Goal: Task Accomplishment & Management: Complete application form

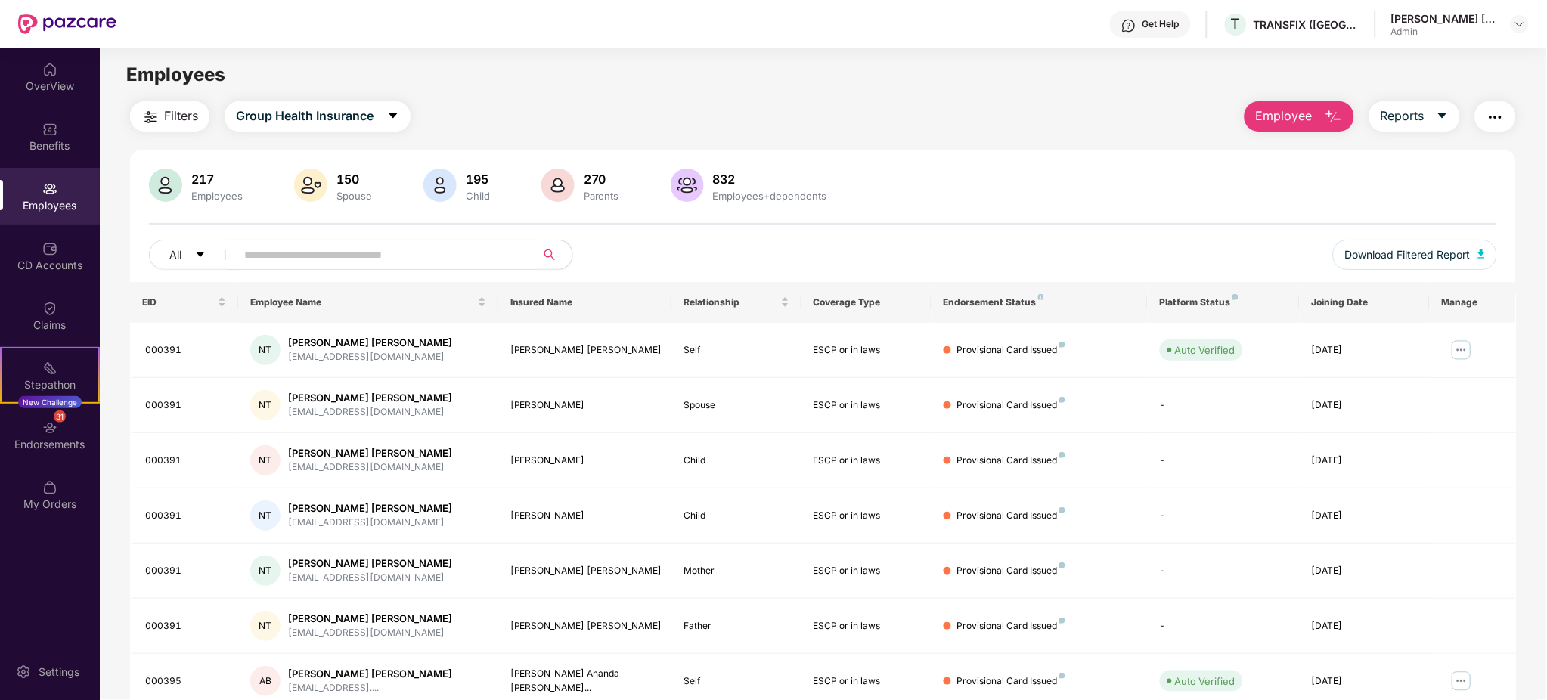
click at [1262, 129] on button "Employee" at bounding box center [1299, 116] width 110 height 30
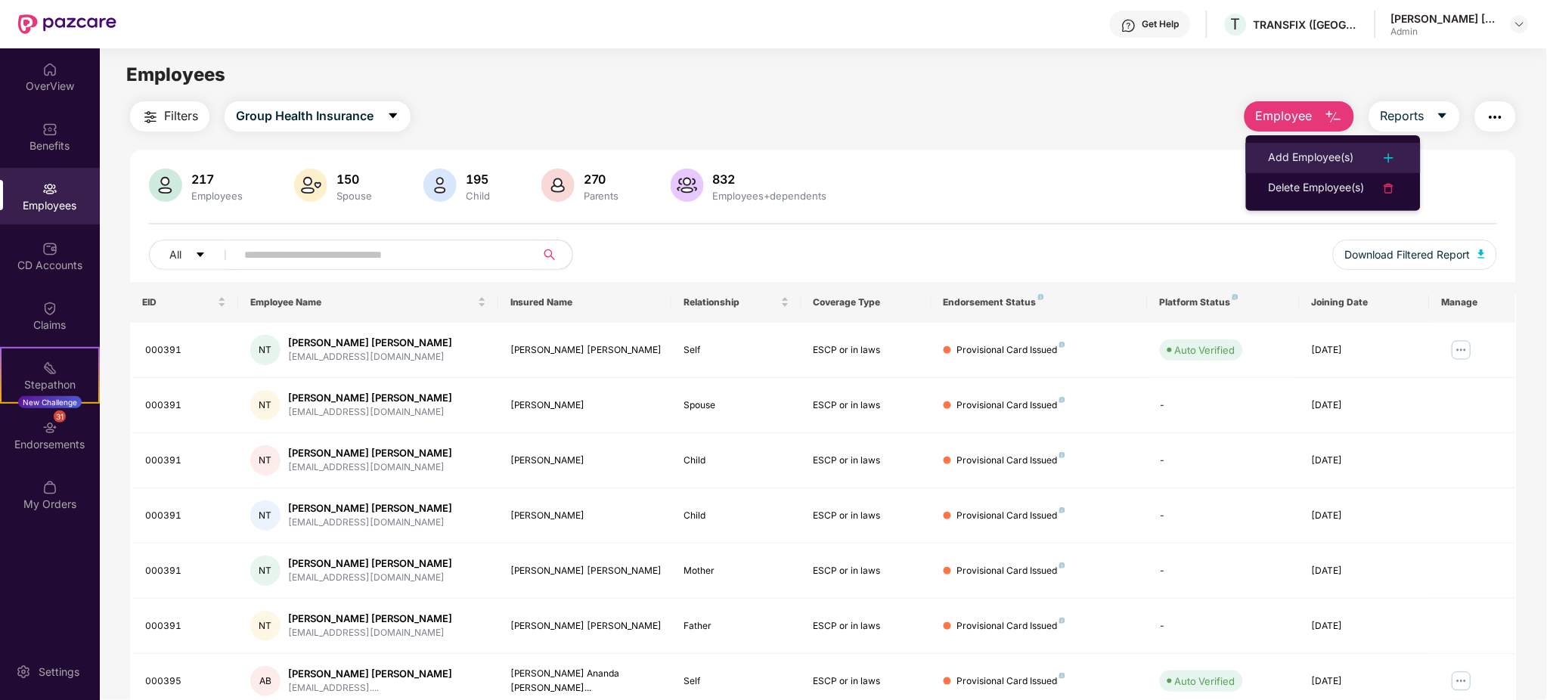
click at [1294, 160] on div "Add Employee(s)" at bounding box center [1311, 158] width 85 height 18
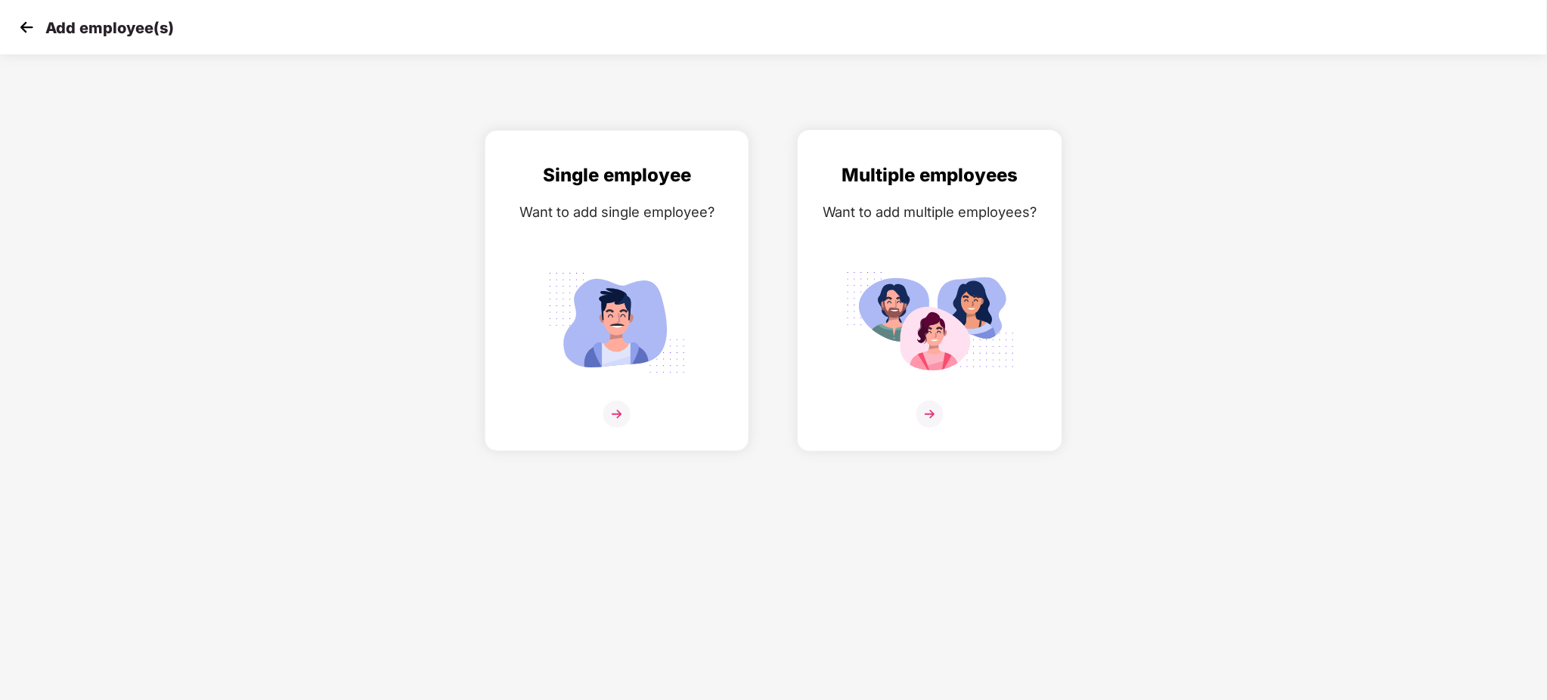
click at [927, 417] on img at bounding box center [929, 414] width 27 height 27
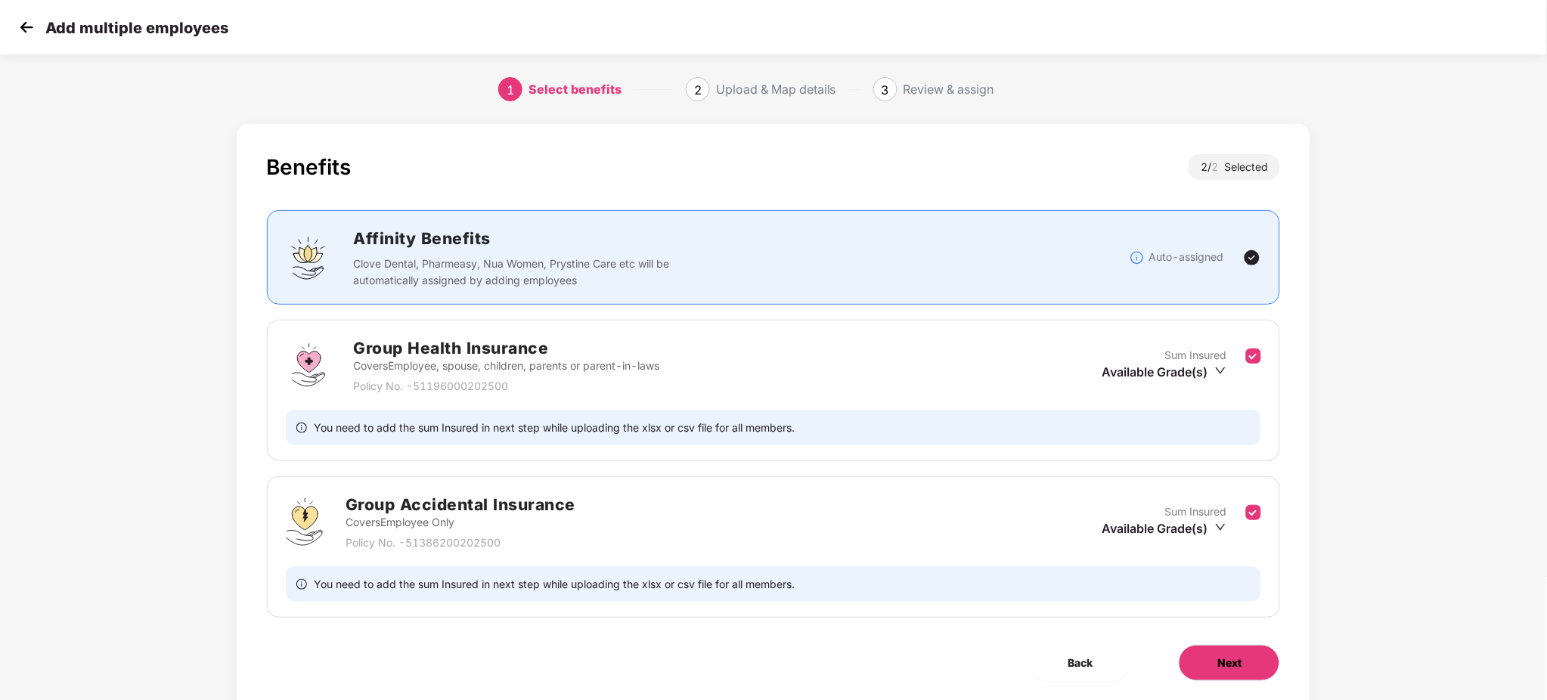
click at [1266, 672] on button "Next" at bounding box center [1229, 663] width 101 height 36
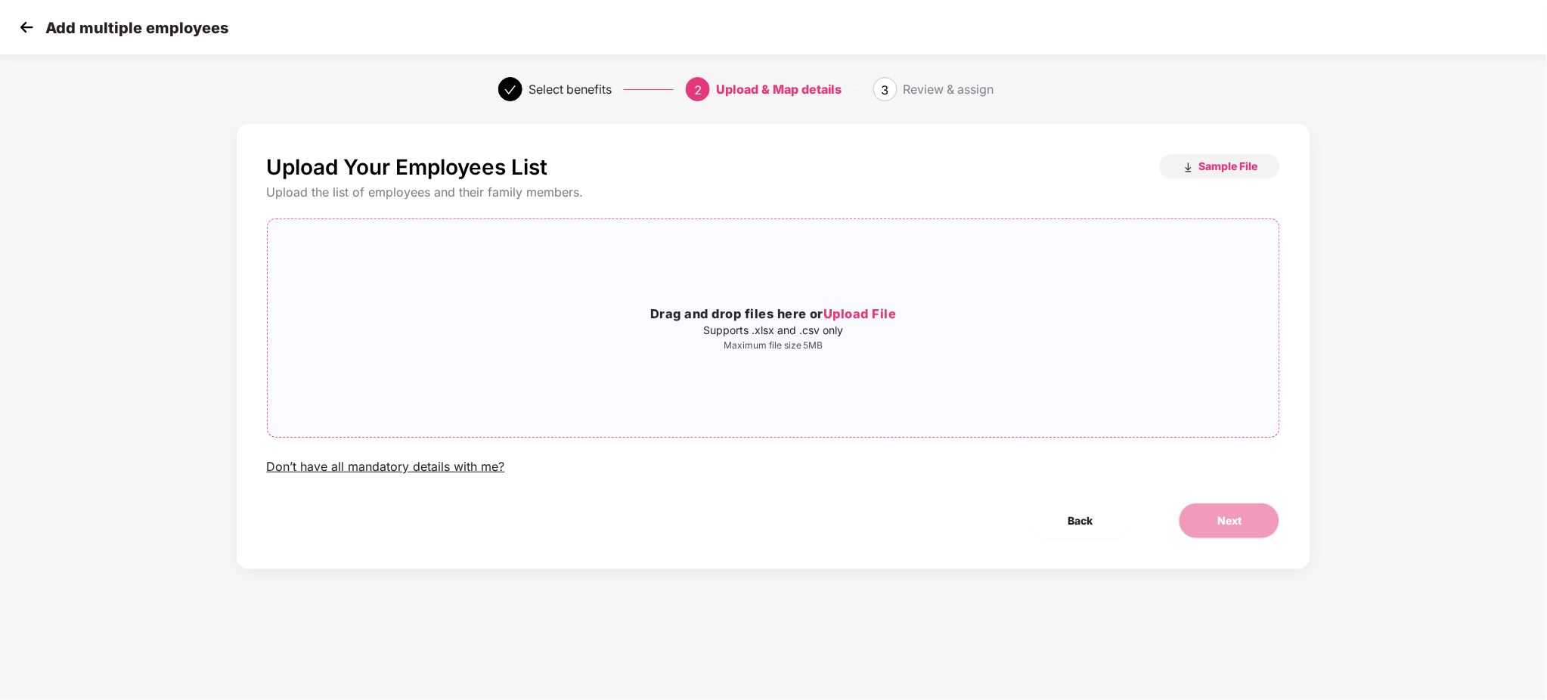
click at [857, 311] on span "Upload File" at bounding box center [859, 313] width 73 height 15
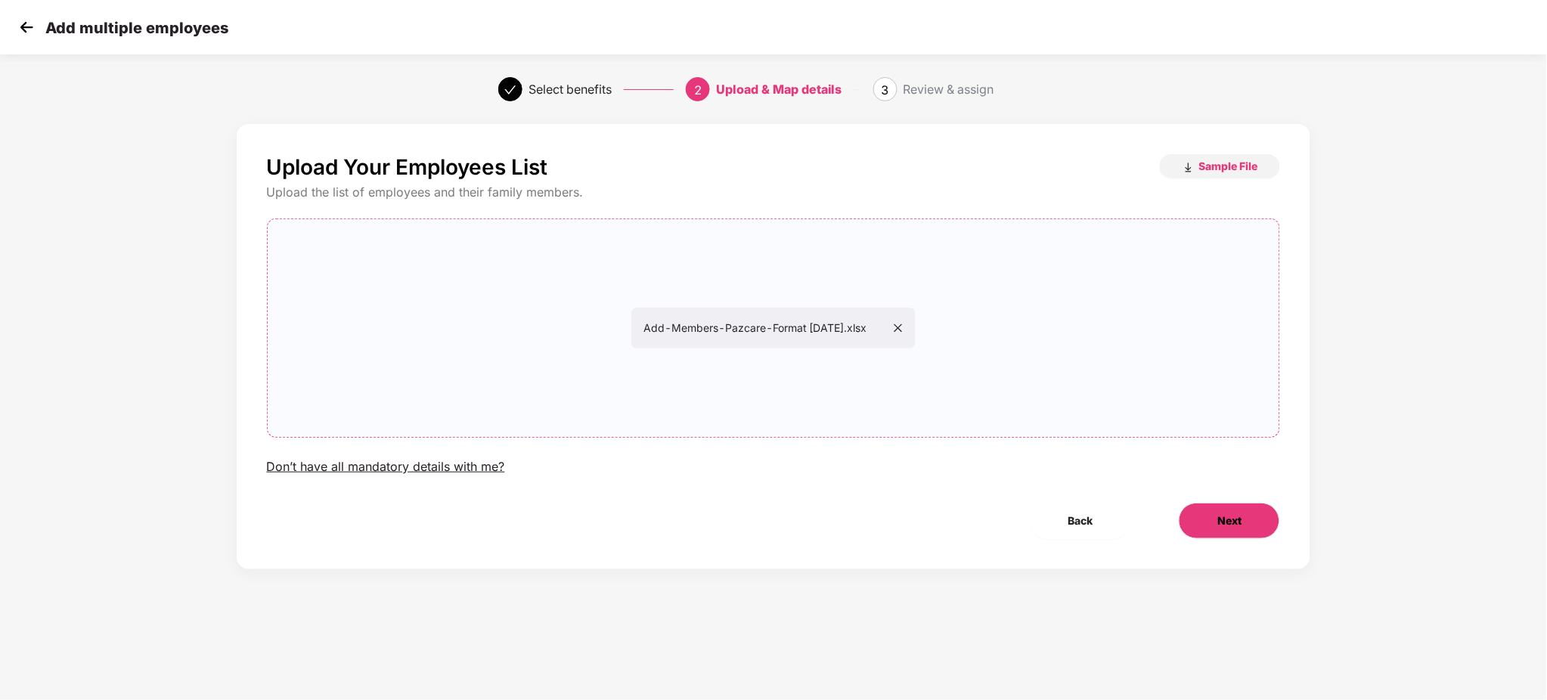
click at [1239, 517] on span "Next" at bounding box center [1229, 521] width 24 height 17
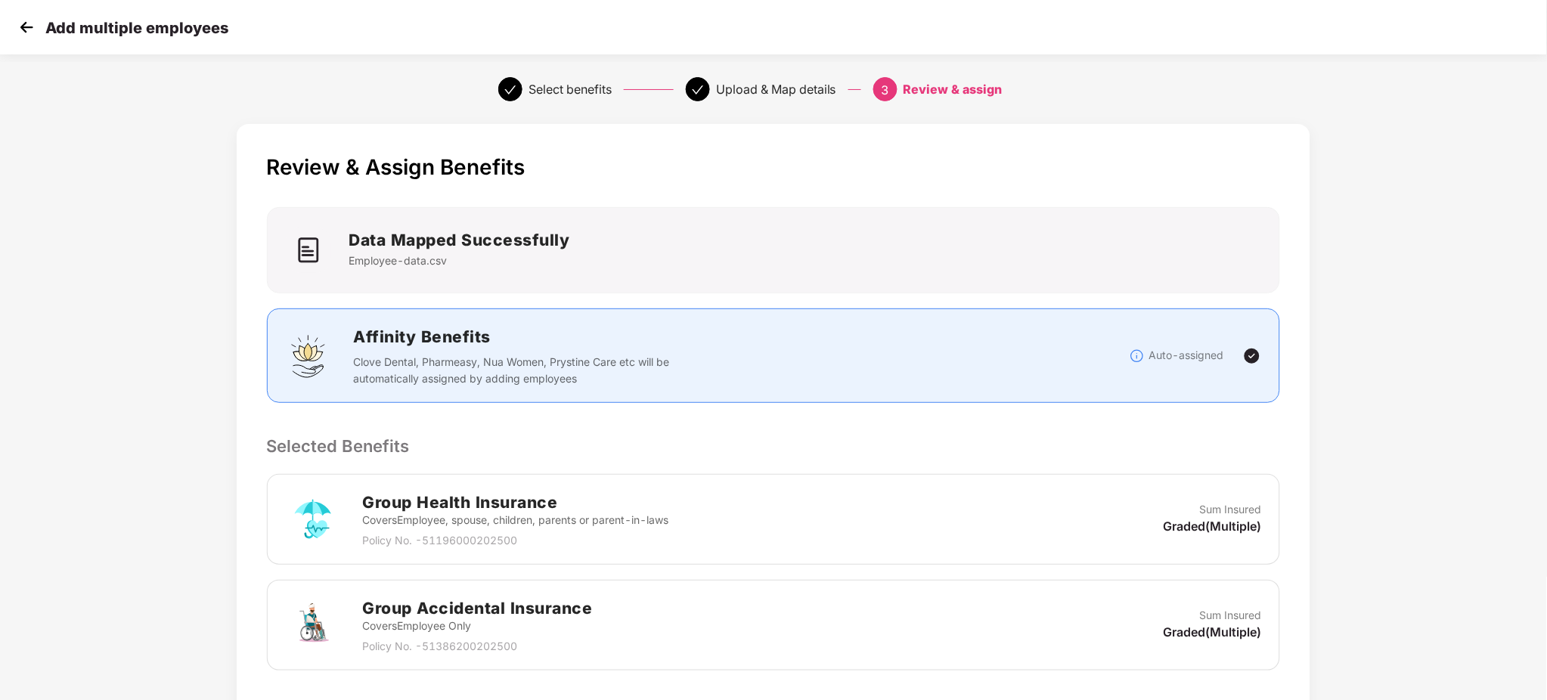
scroll to position [248, 0]
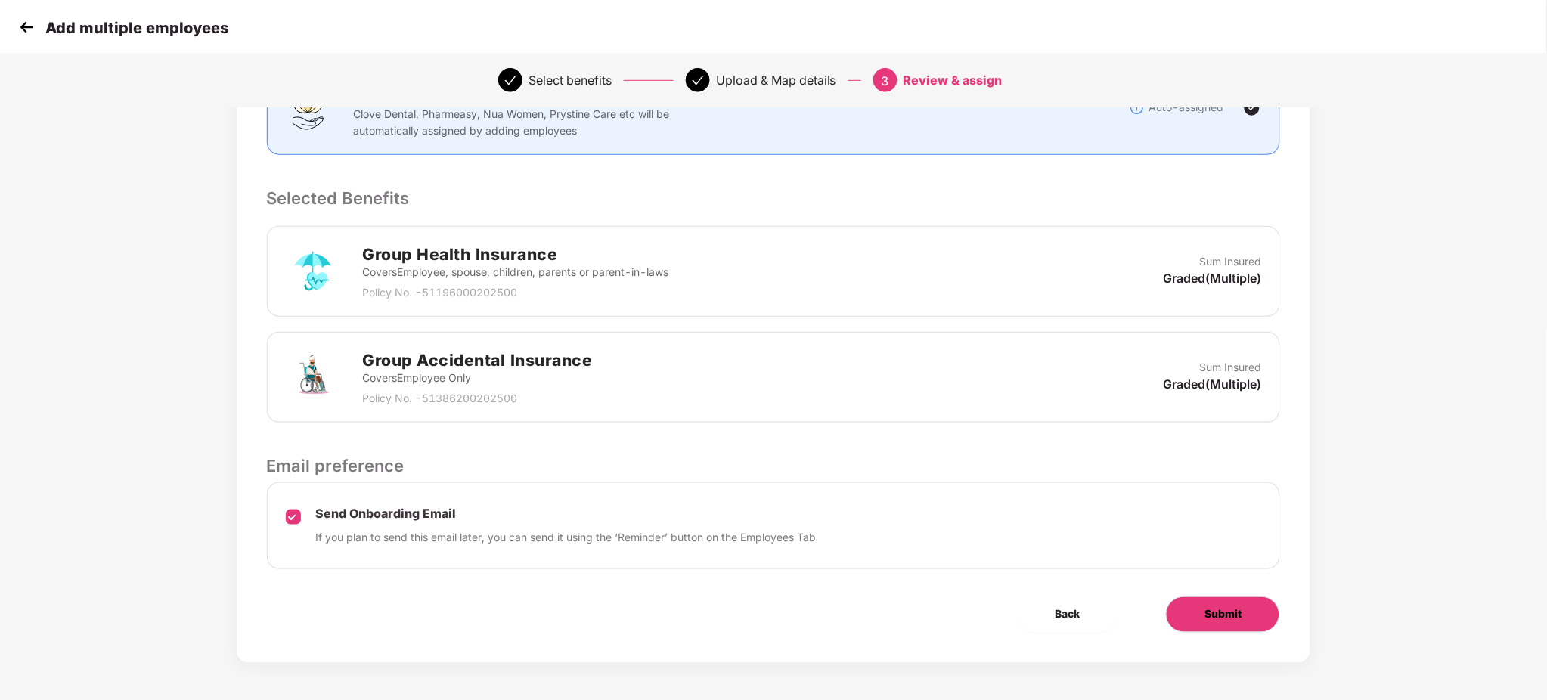
click at [1206, 616] on span "Submit" at bounding box center [1222, 614] width 37 height 17
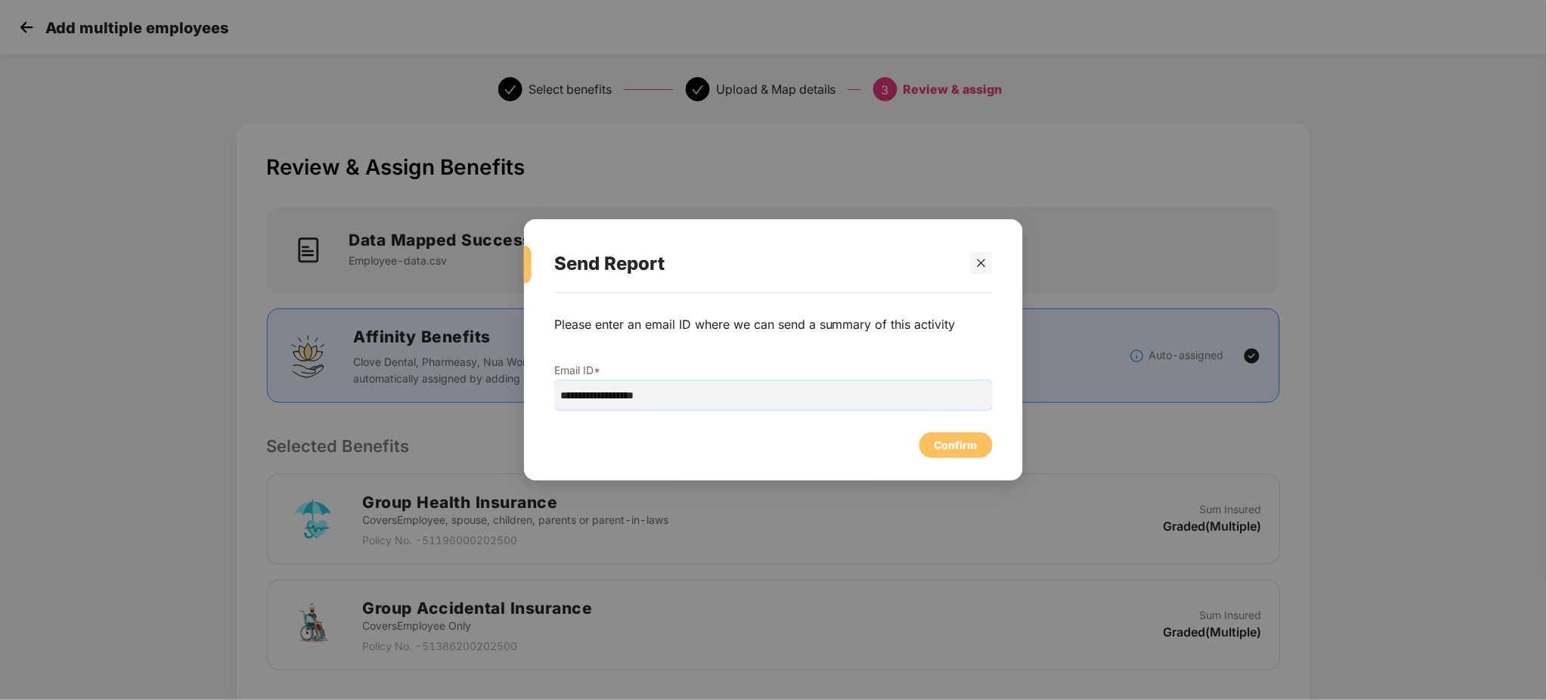
drag, startPoint x: 707, startPoint y: 401, endPoint x: 132, endPoint y: 370, distance: 576.1
click at [133, 372] on div "**********" at bounding box center [773, 350] width 1547 height 700
type input "**********"
click at [959, 449] on div "Confirm" at bounding box center [955, 445] width 43 height 17
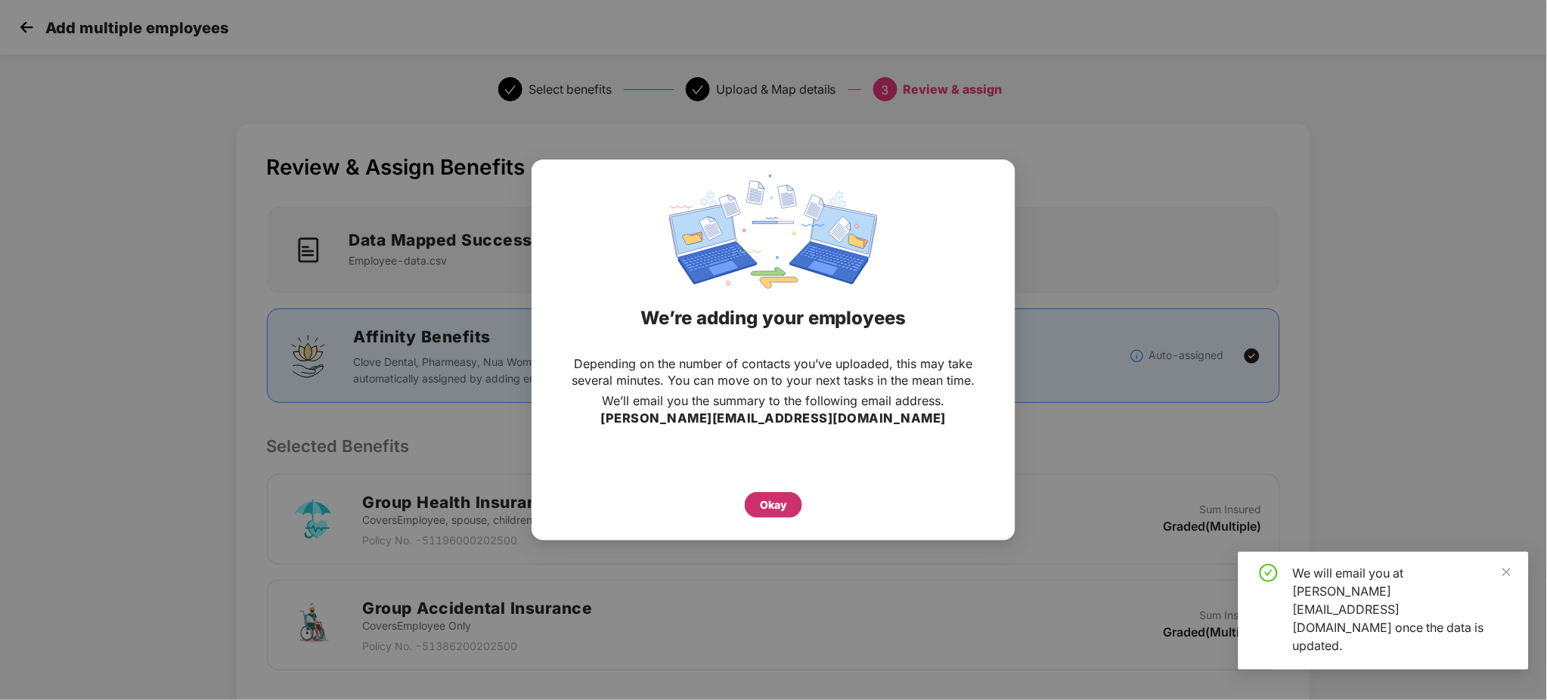
click at [761, 507] on div "Okay" at bounding box center [773, 505] width 27 height 17
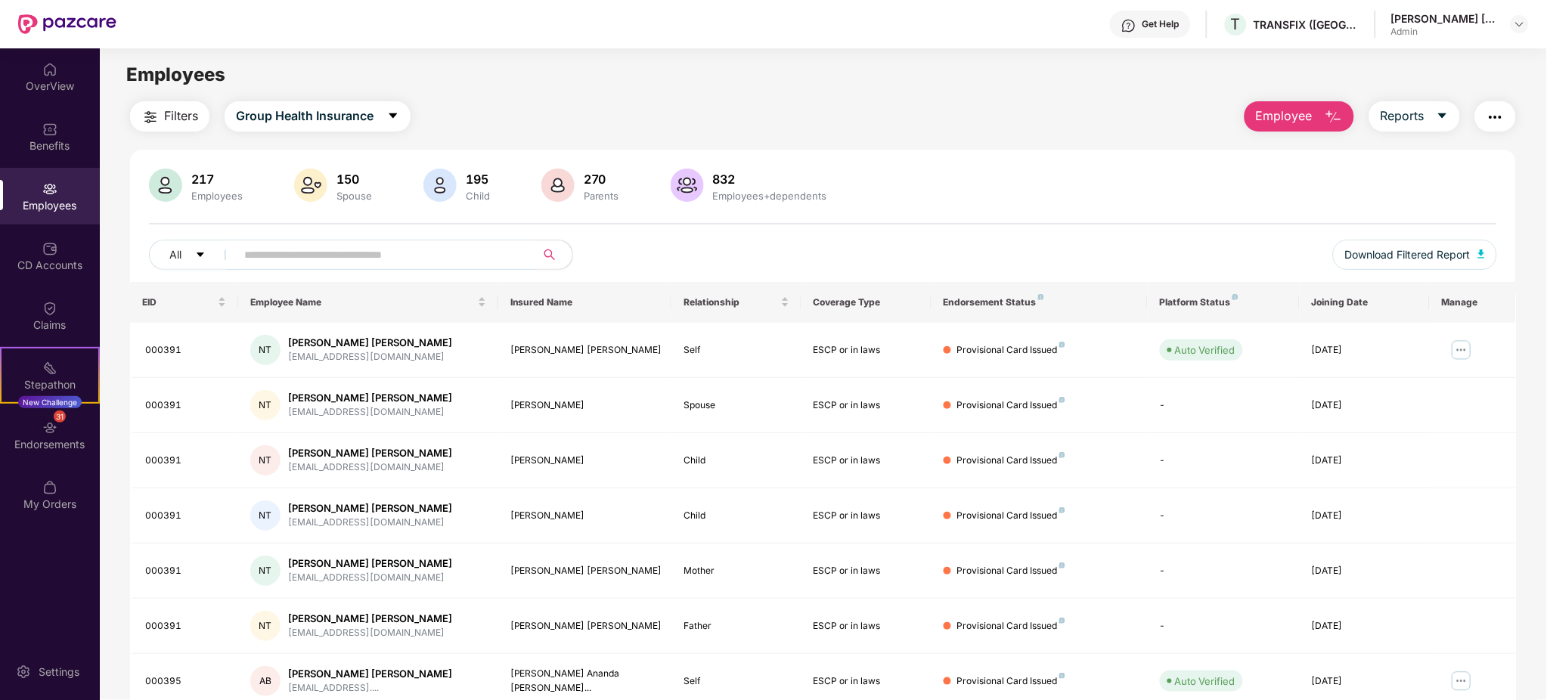
click at [1339, 120] on img "button" at bounding box center [1334, 117] width 18 height 18
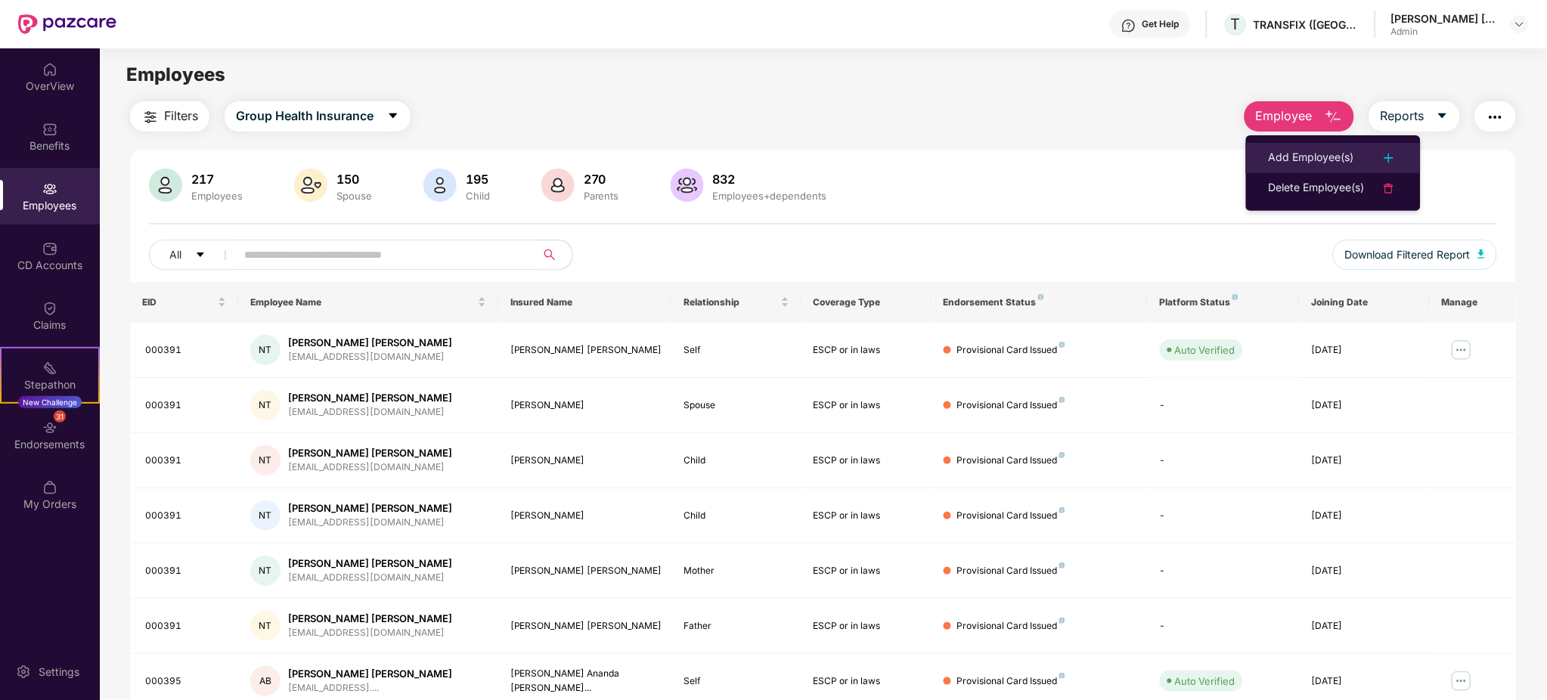
click at [1321, 162] on div "Add Employee(s)" at bounding box center [1311, 158] width 85 height 18
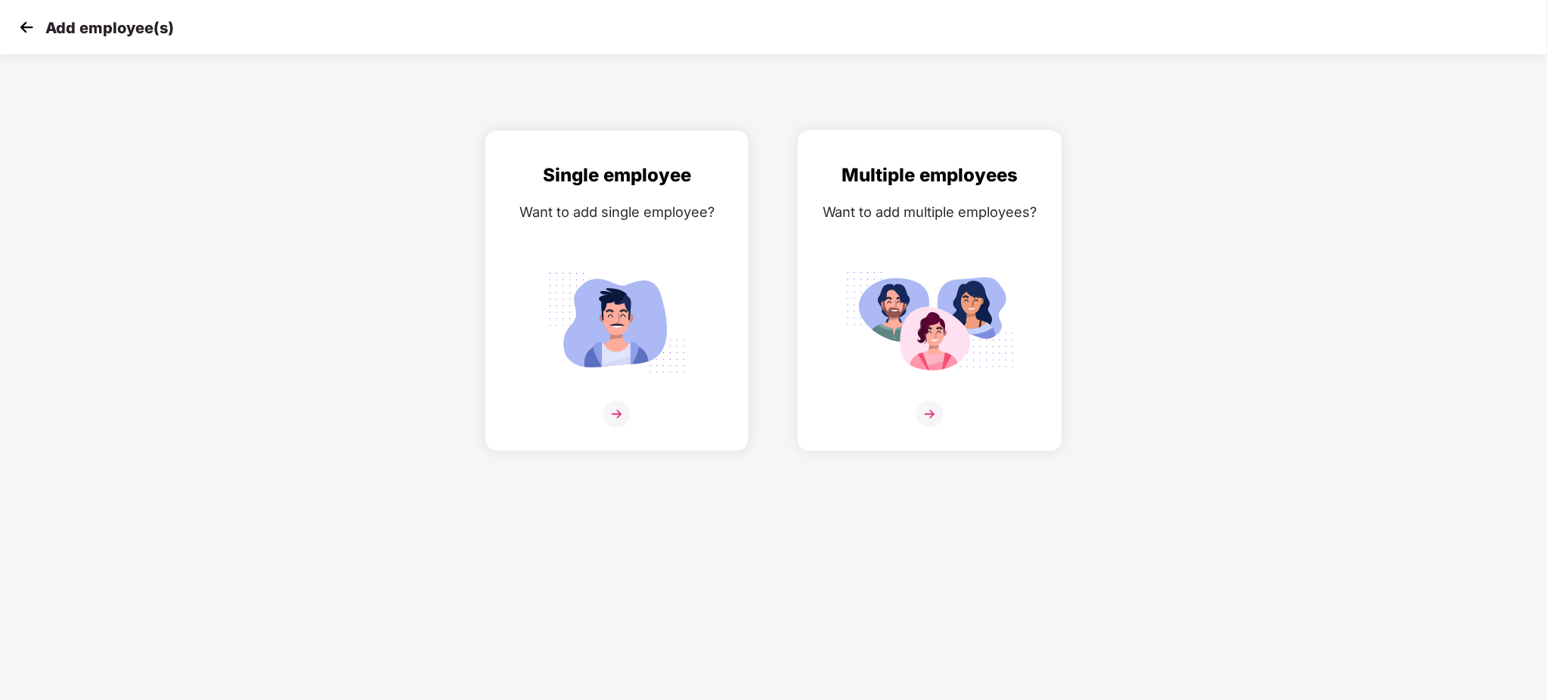
click at [937, 398] on div "Multiple employees Want to add multiple employees?" at bounding box center [929, 304] width 233 height 286
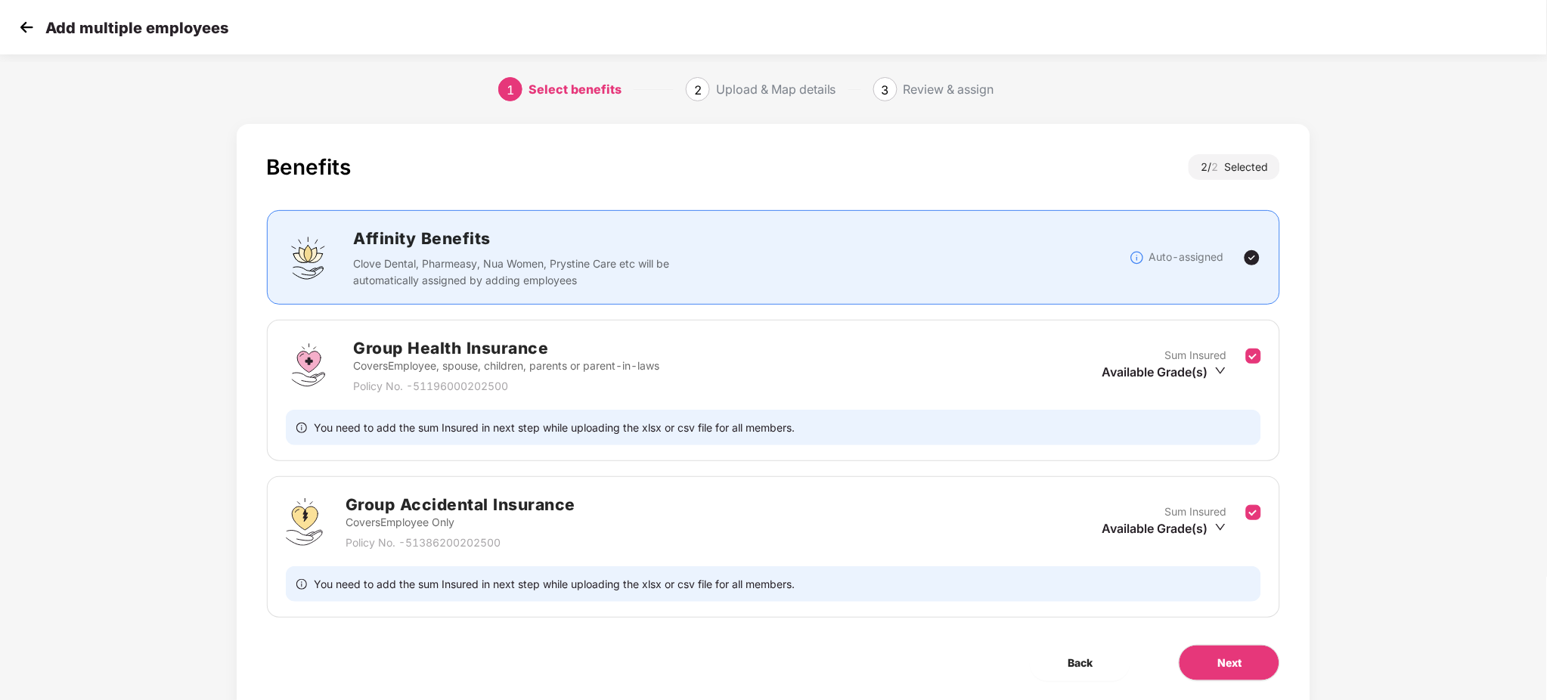
scroll to position [48, 0]
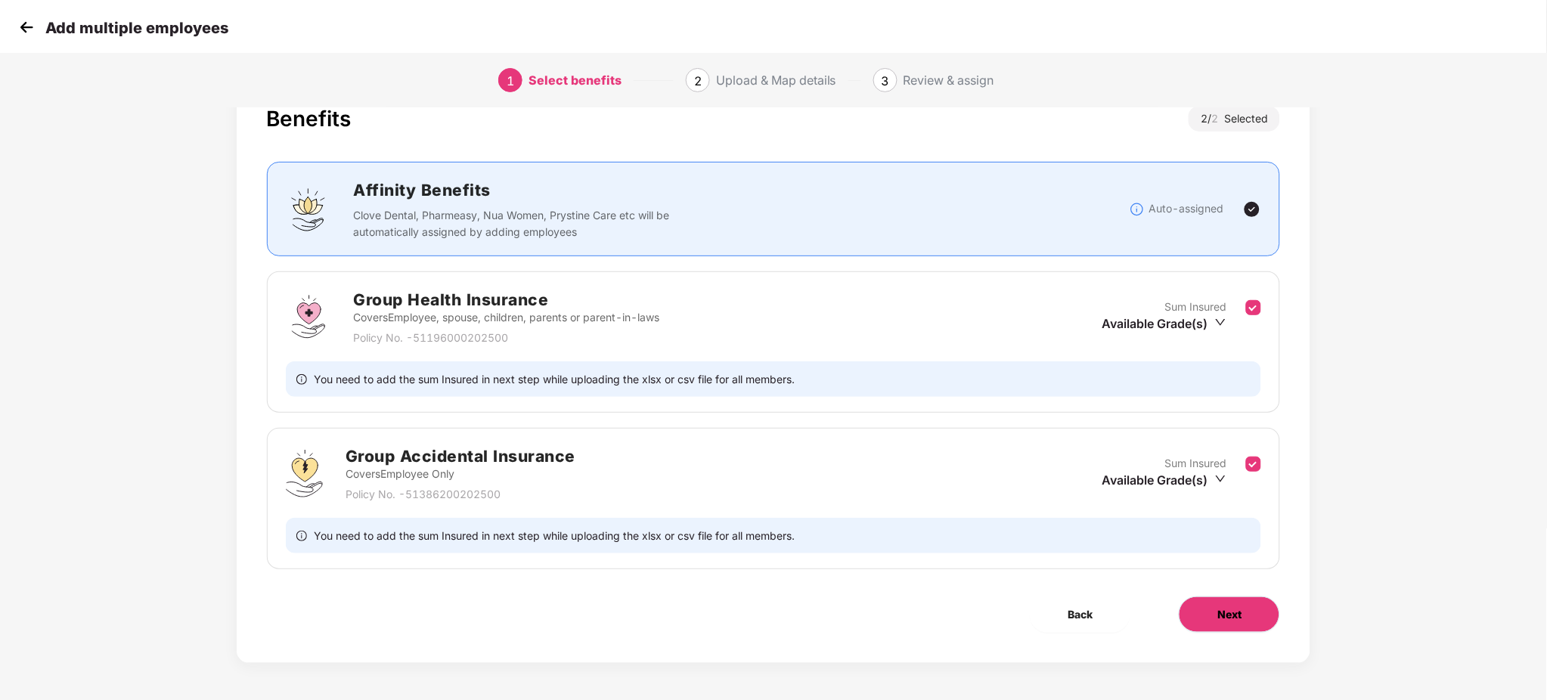
click at [1183, 618] on button "Next" at bounding box center [1229, 614] width 101 height 36
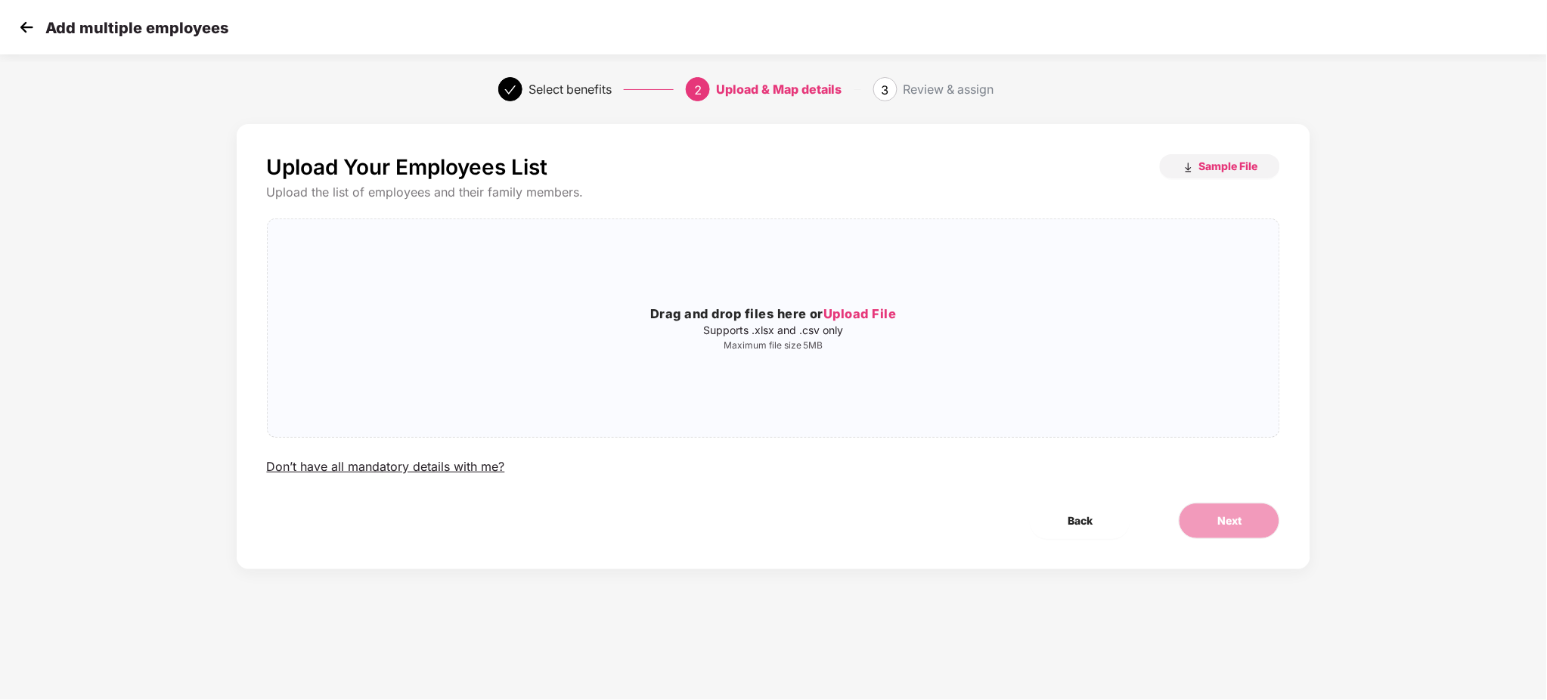
scroll to position [0, 0]
click at [1250, 147] on div "Upload Your Employees List Sample File Upload the list of employees and their f…" at bounding box center [774, 346] width 1074 height 445
click at [1248, 156] on button "Sample File" at bounding box center [1220, 166] width 120 height 24
click at [886, 311] on span "Upload File" at bounding box center [859, 313] width 73 height 15
click at [1182, 497] on div "Upload Your Employees List Sample File Upload the list of employees and their f…" at bounding box center [774, 346] width 1074 height 445
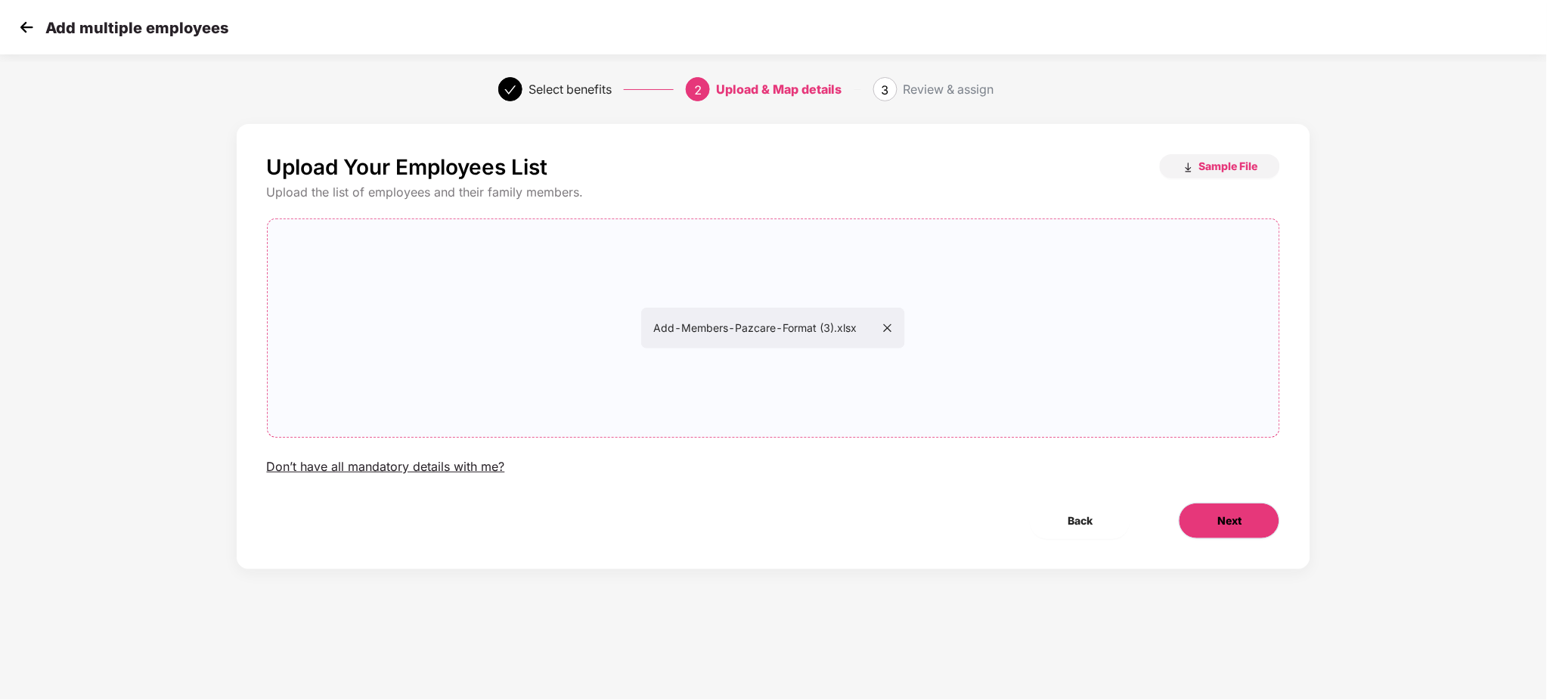
click at [1198, 507] on button "Next" at bounding box center [1229, 521] width 101 height 36
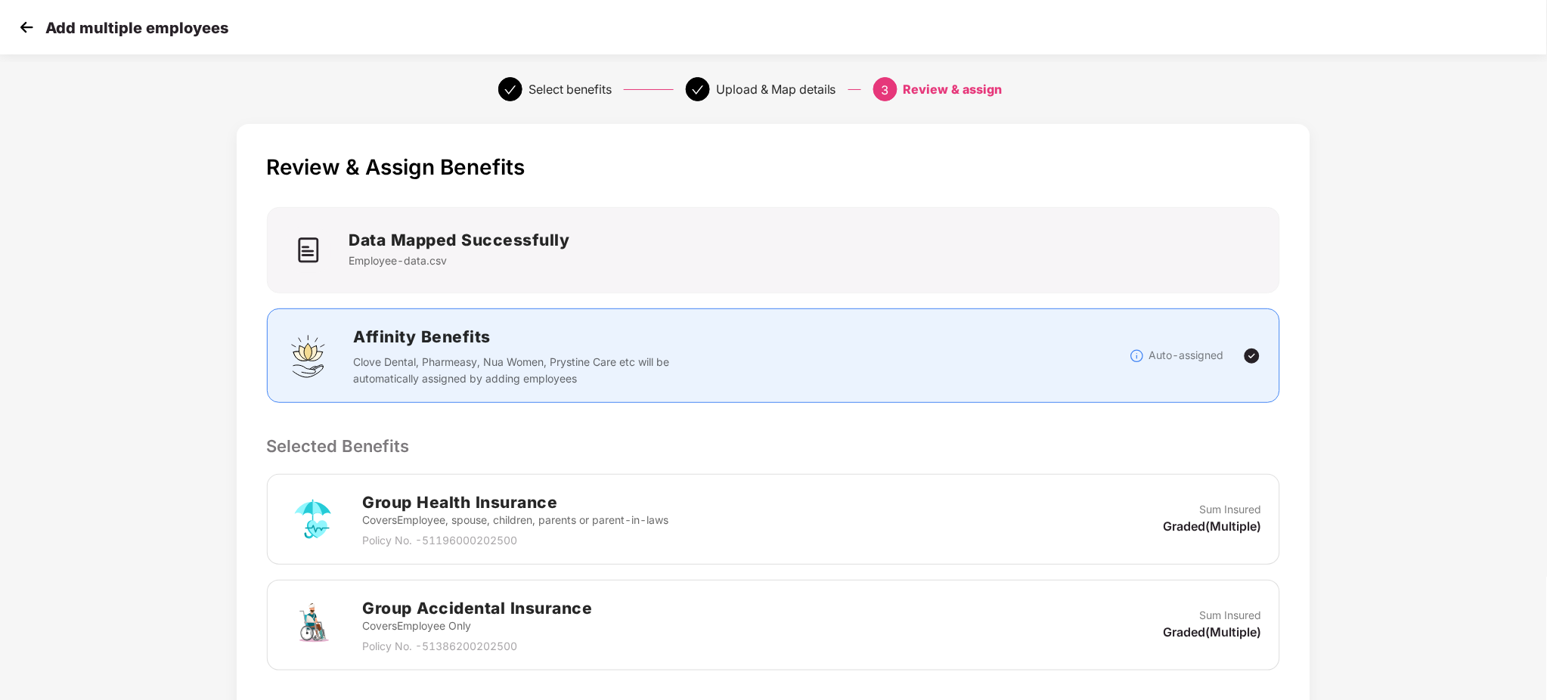
scroll to position [248, 0]
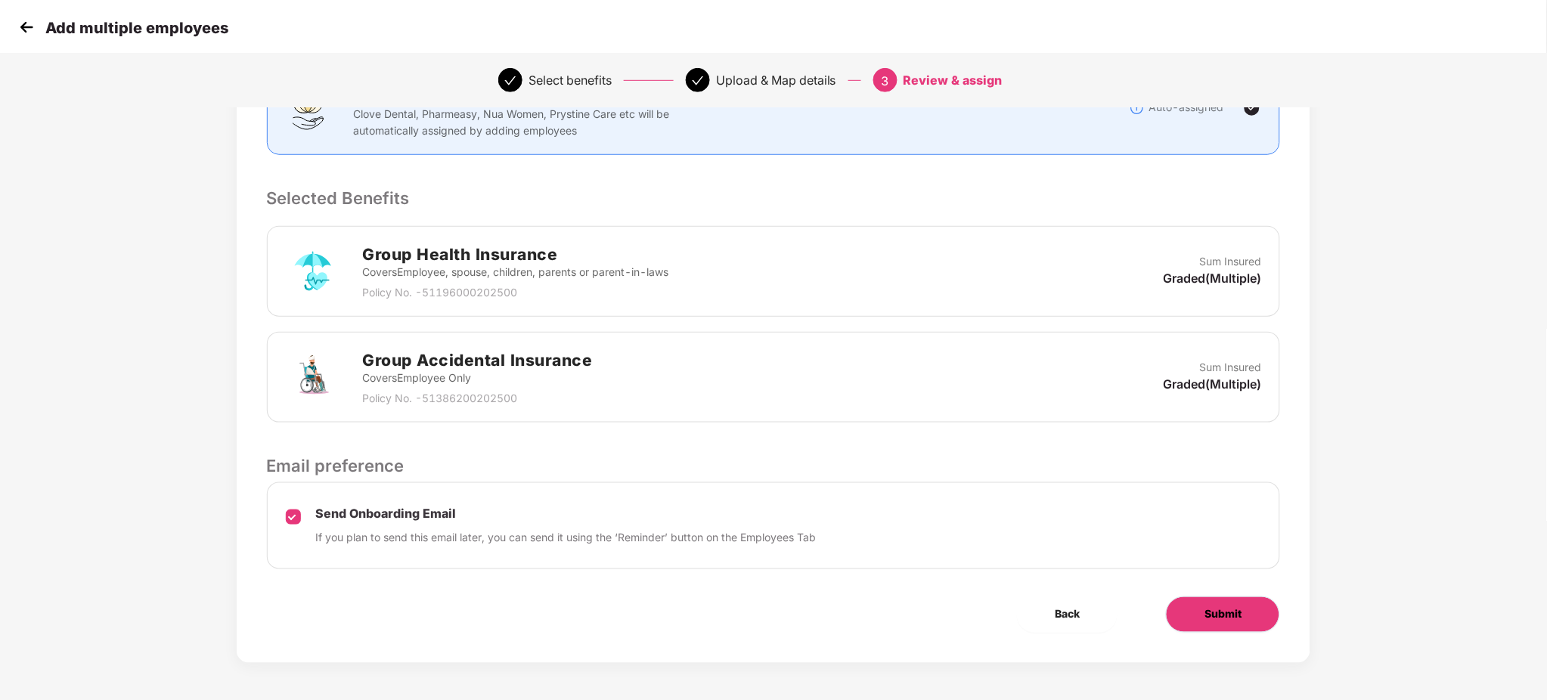
click at [1219, 627] on button "Submit" at bounding box center [1223, 614] width 114 height 36
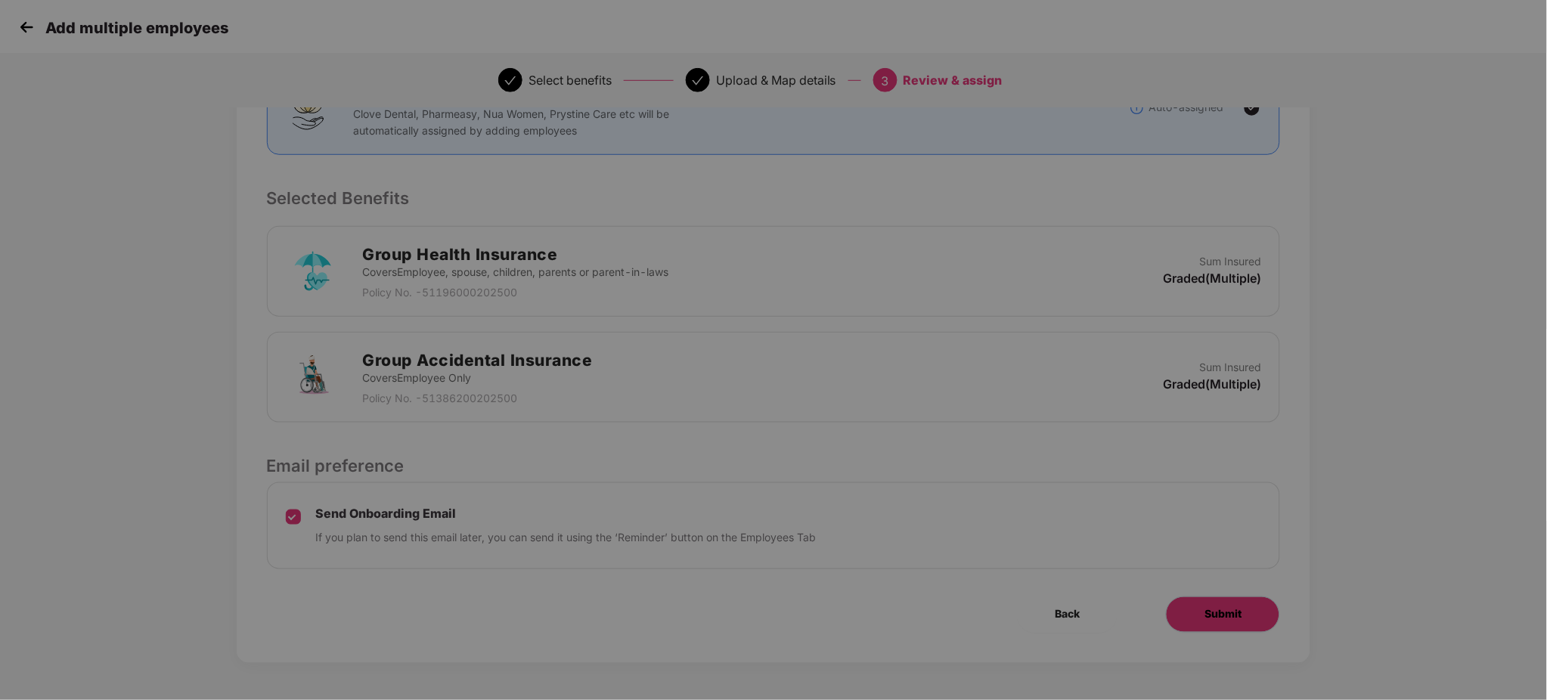
scroll to position [0, 0]
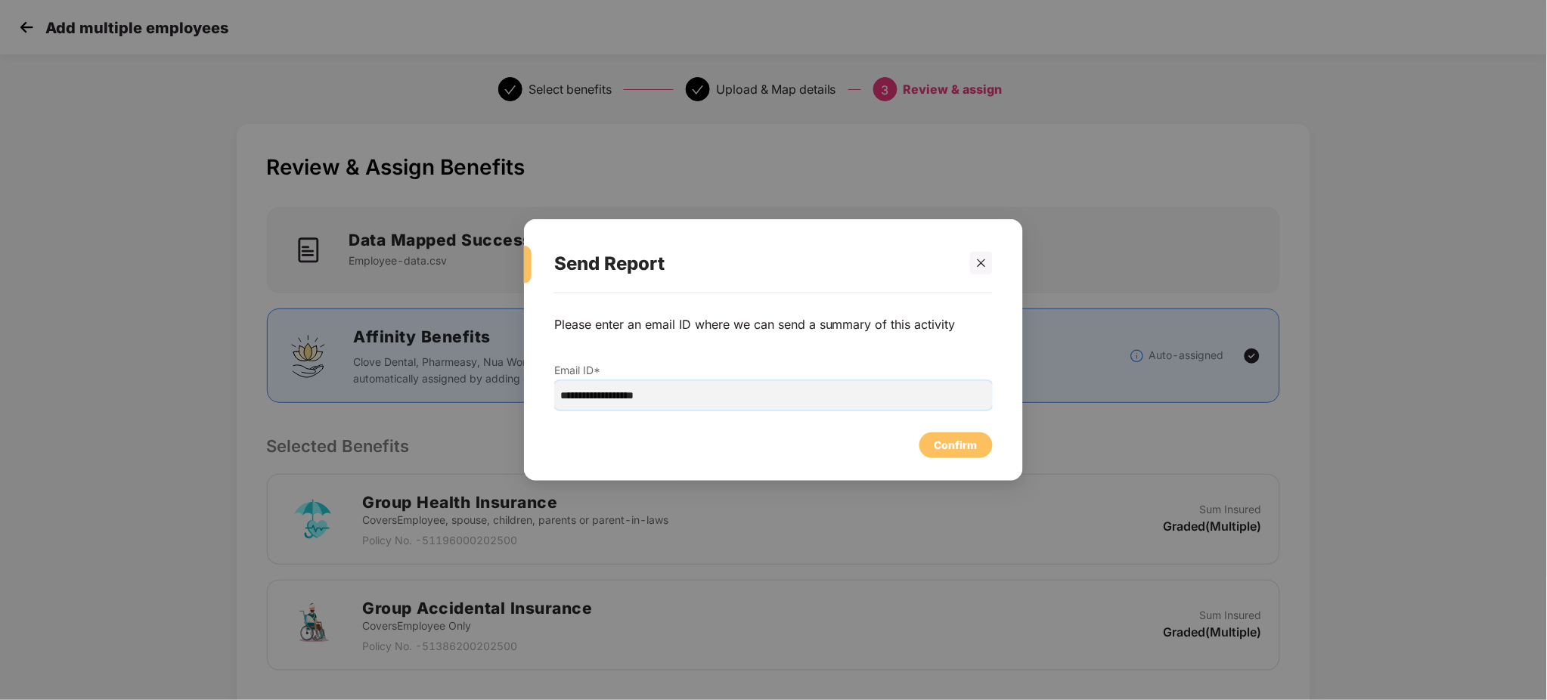
drag, startPoint x: 700, startPoint y: 388, endPoint x: 104, endPoint y: 320, distance: 599.6
click at [105, 319] on div "**********" at bounding box center [773, 350] width 1547 height 700
type input "**********"
click at [696, 435] on div "Confirm" at bounding box center [773, 441] width 438 height 33
click at [953, 448] on div "Confirm" at bounding box center [955, 445] width 43 height 17
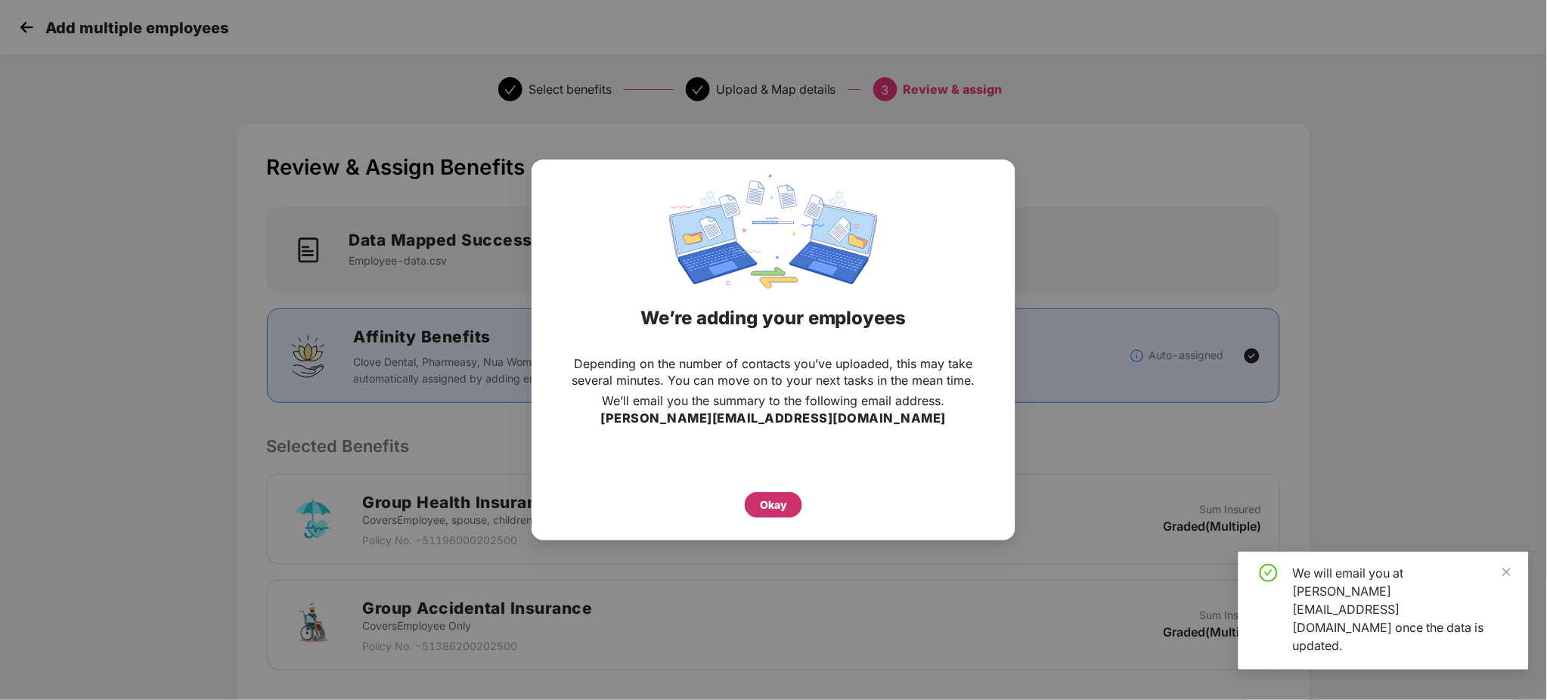
click at [782, 497] on div "Okay" at bounding box center [773, 505] width 27 height 17
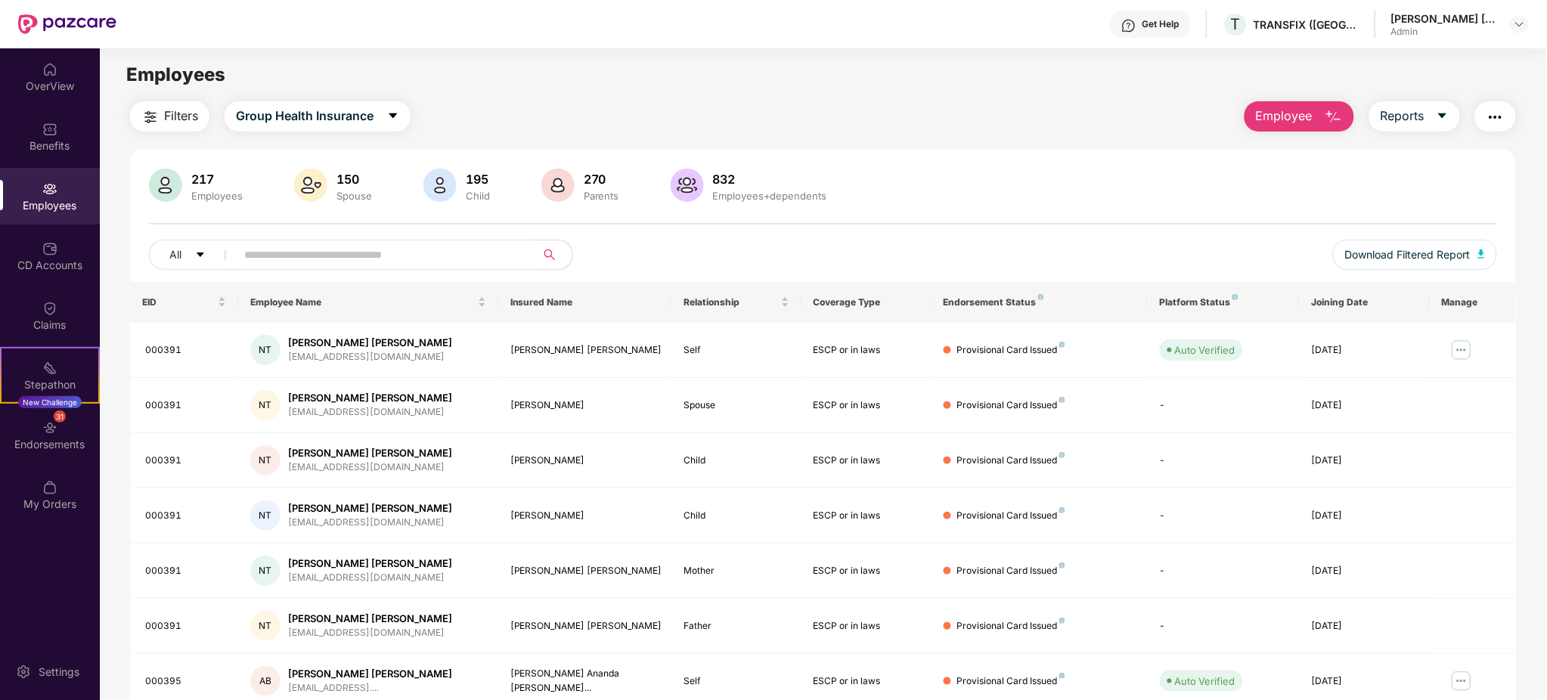
scroll to position [228, 0]
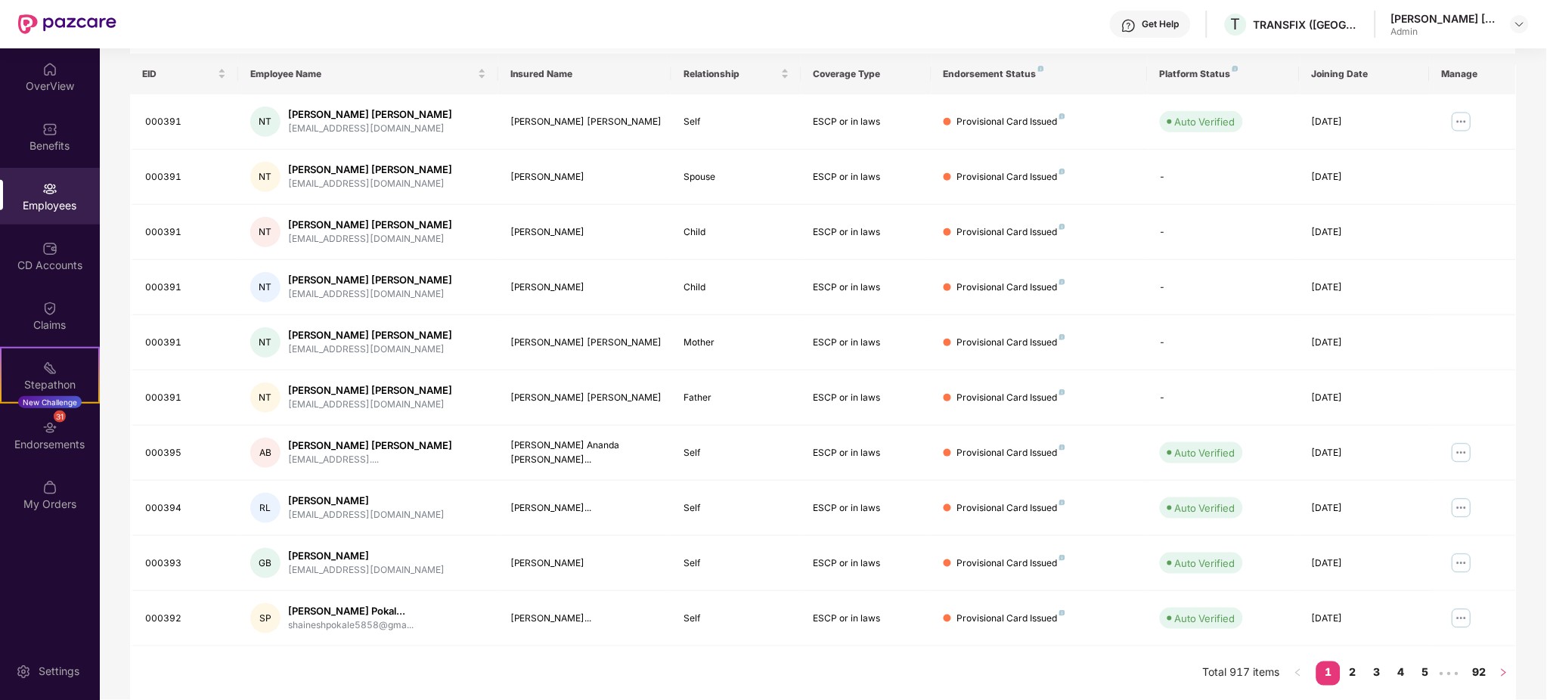
click at [1495, 675] on button "button" at bounding box center [1504, 674] width 24 height 24
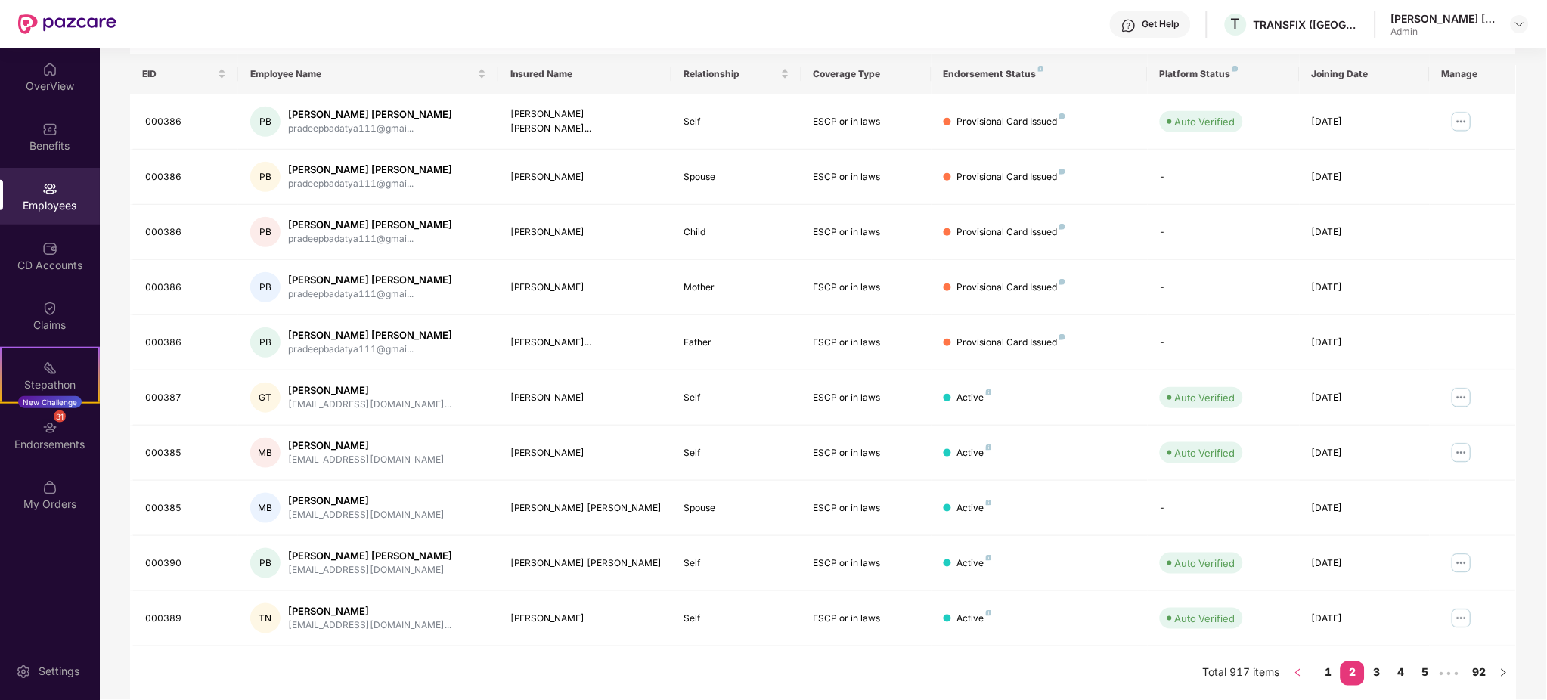
click at [1297, 674] on icon "left" at bounding box center [1298, 672] width 9 height 9
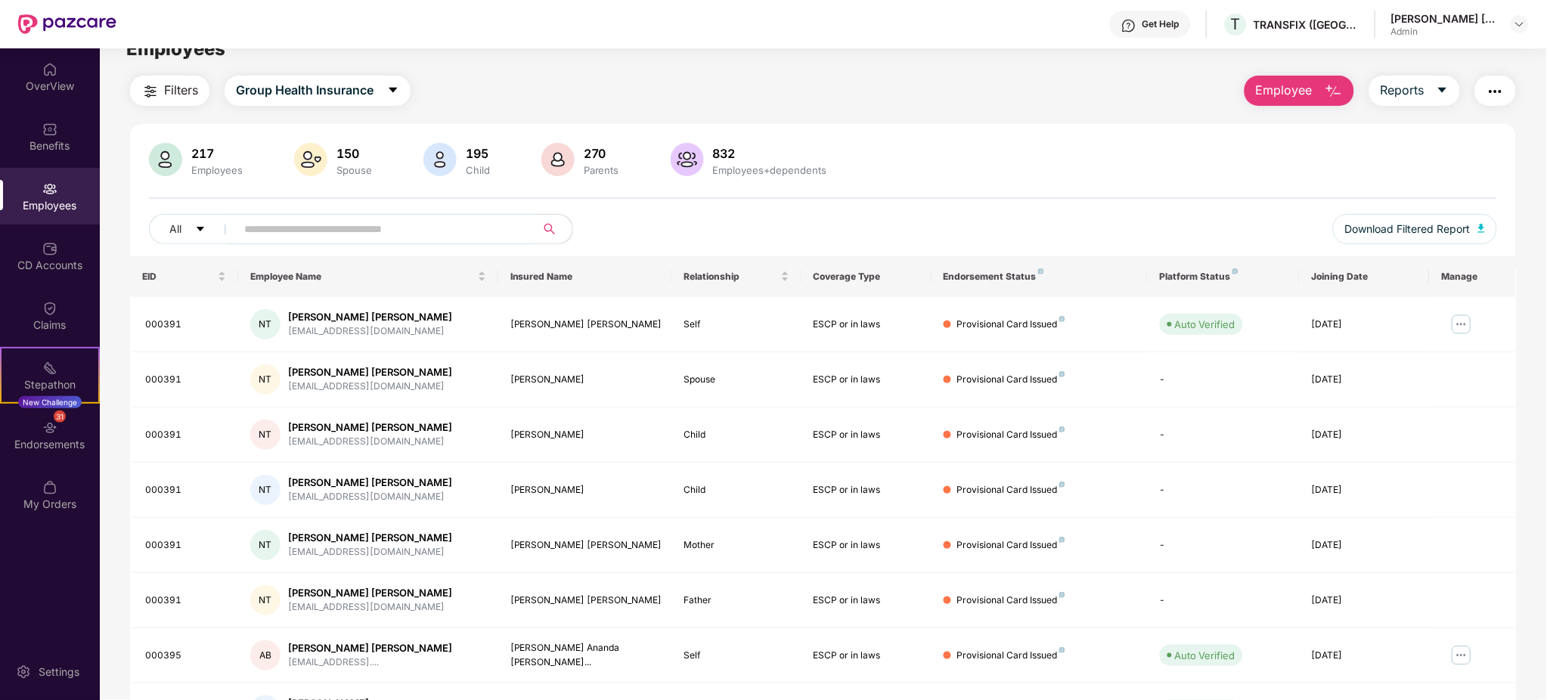
scroll to position [0, 0]
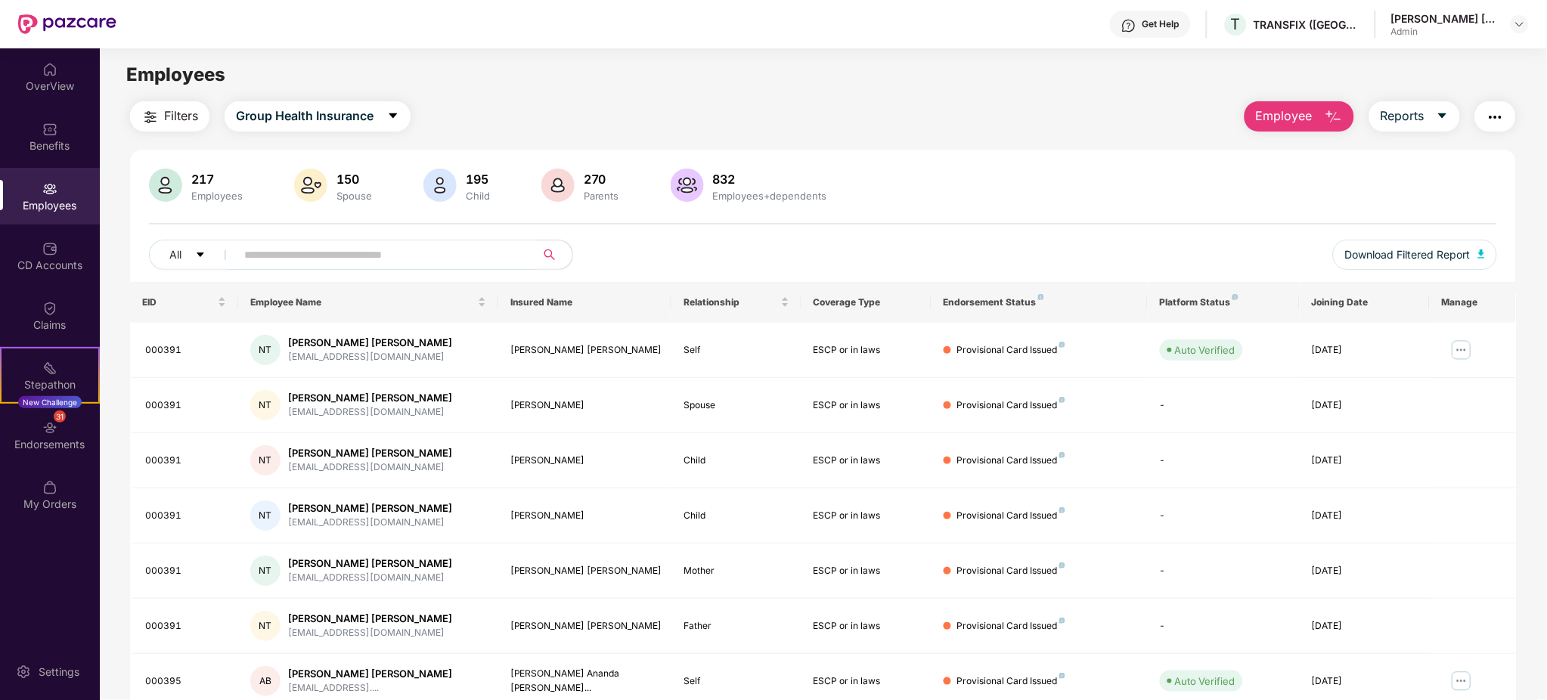
click at [309, 223] on div at bounding box center [823, 224] width 1348 height 2
click at [298, 251] on input "text" at bounding box center [379, 254] width 271 height 23
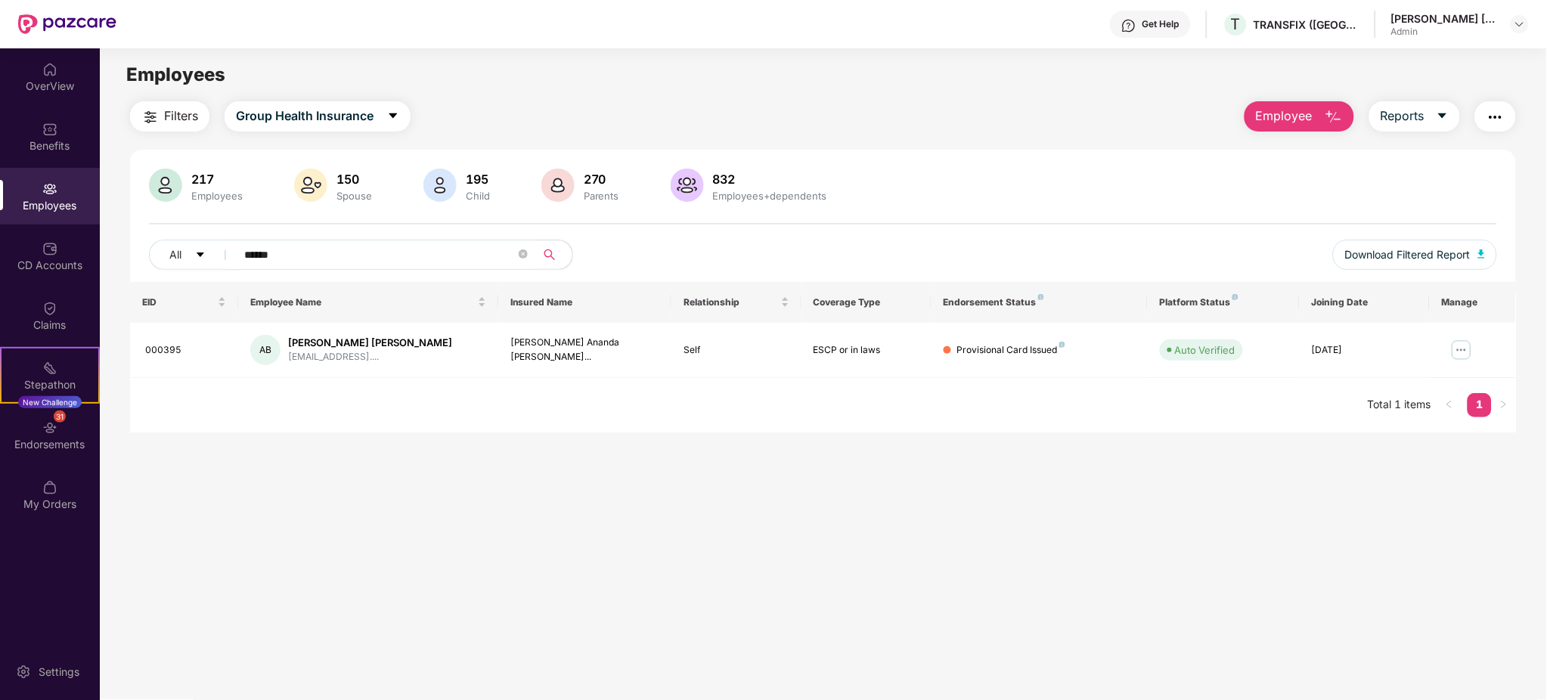
type input "******"
click at [757, 643] on main "Employees Filters Group Health Insurance Employee Reports 217 Employees 150 Spo…" at bounding box center [823, 398] width 1446 height 700
click at [1220, 461] on main "Employees Filters Group Health Insurance Employee Reports 217 Employees 150 Spo…" at bounding box center [823, 398] width 1446 height 700
click at [1219, 464] on main "Employees Filters Group Health Insurance Employee Reports 217 Employees 150 Spo…" at bounding box center [823, 398] width 1446 height 700
drag, startPoint x: 1108, startPoint y: 480, endPoint x: 824, endPoint y: 693, distance: 354.3
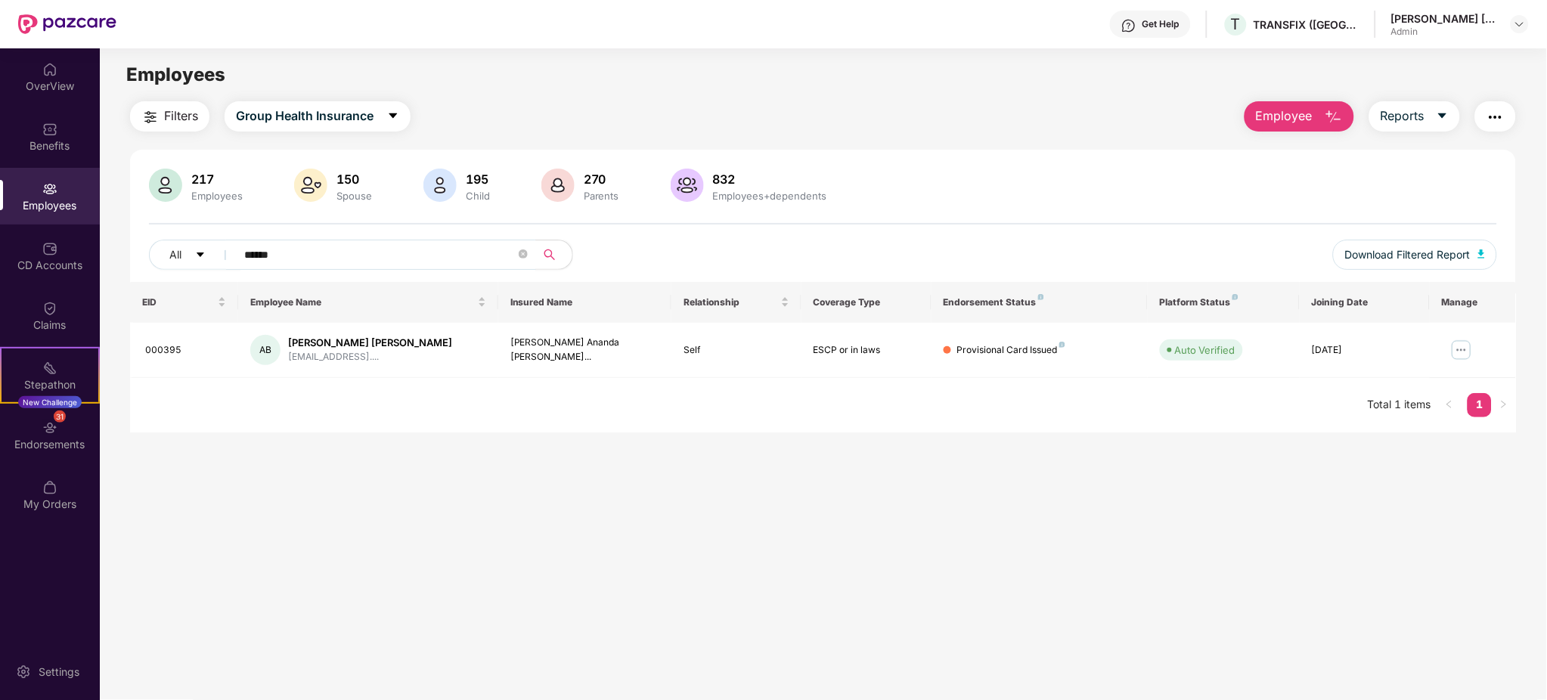
click at [1106, 482] on main "Employees Filters Group Health Insurance Employee Reports 217 Employees 150 Spo…" at bounding box center [823, 398] width 1446 height 700
